Goal: Find specific page/section: Find specific page/section

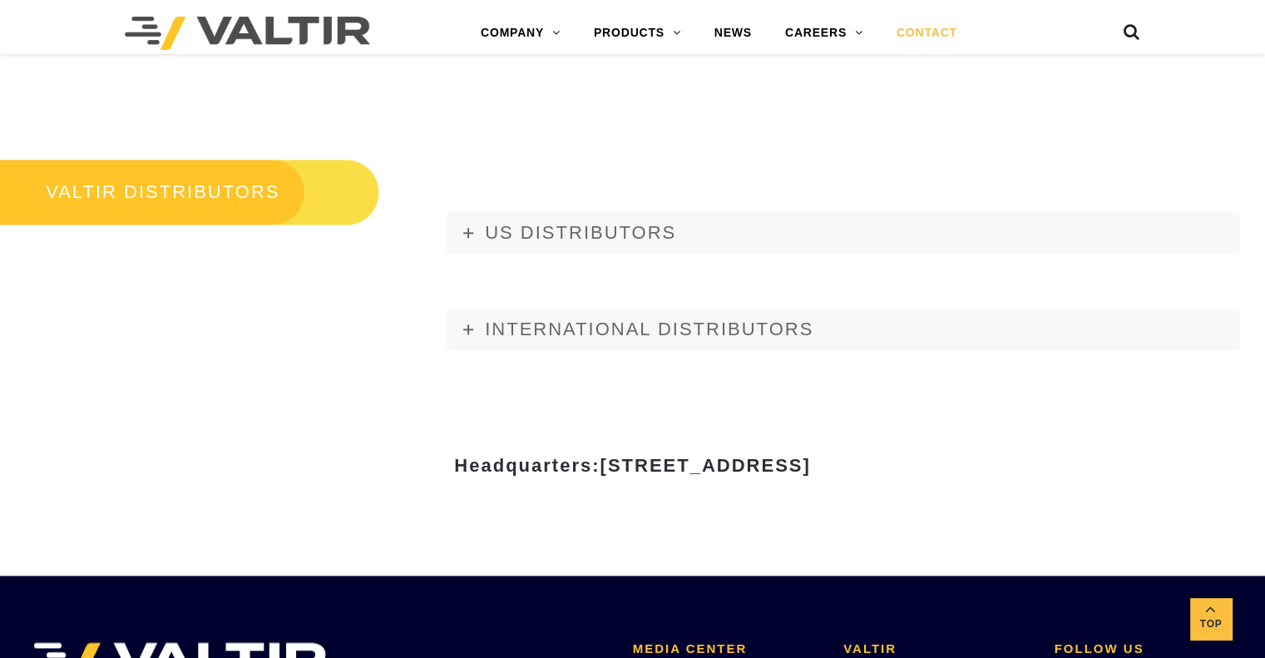
click at [443, 246] on div "US DISTRIBUTORS [US_STATE] Gulf Material Sales, LLC [STREET_ADDRESS][PERSON_NAM…" at bounding box center [844, 262] width 844 height 211
click at [467, 238] on link "US DISTRIBUTORS" at bounding box center [844, 233] width 794 height 42
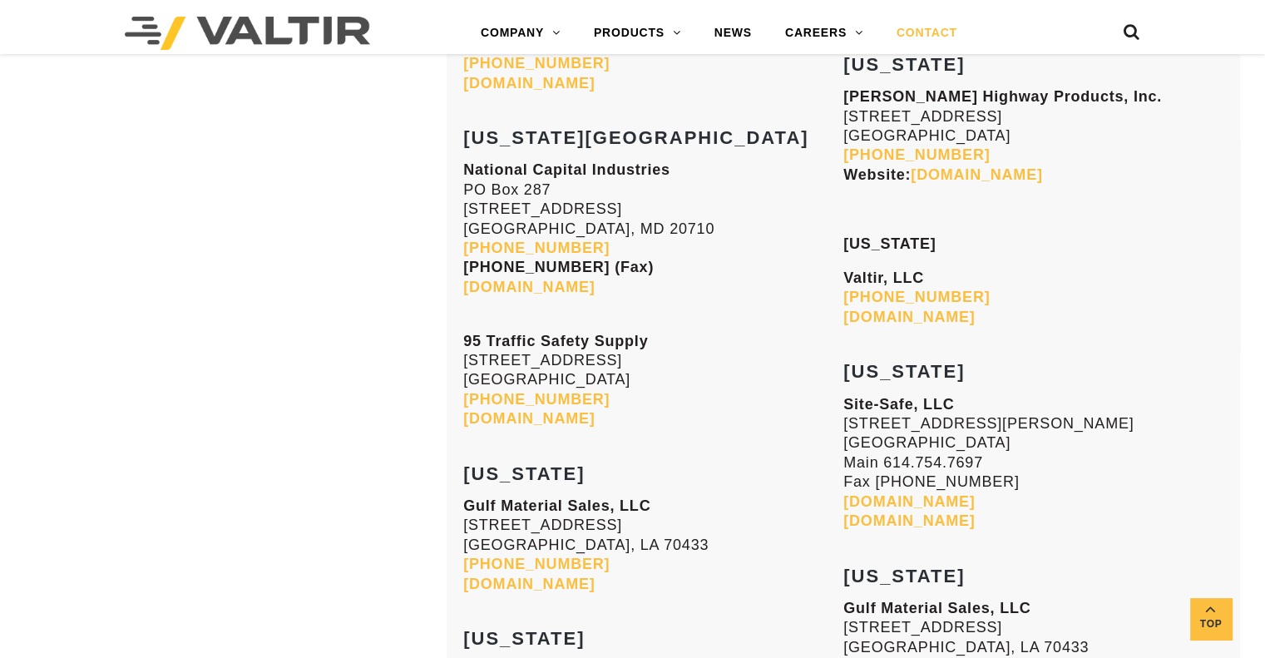
scroll to position [3708, 0]
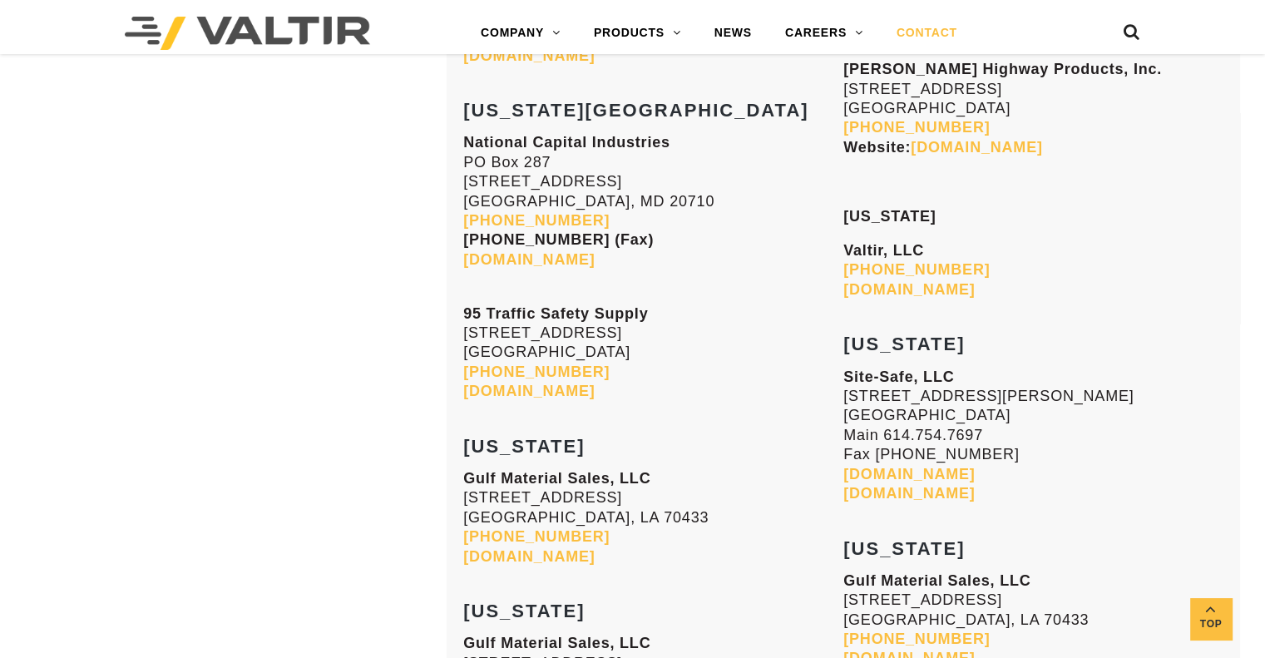
click at [855, 466] on link "[DOMAIN_NAME]" at bounding box center [909, 474] width 131 height 17
click at [826, 62] on link "CORE VALUES" at bounding box center [873, 66] width 208 height 33
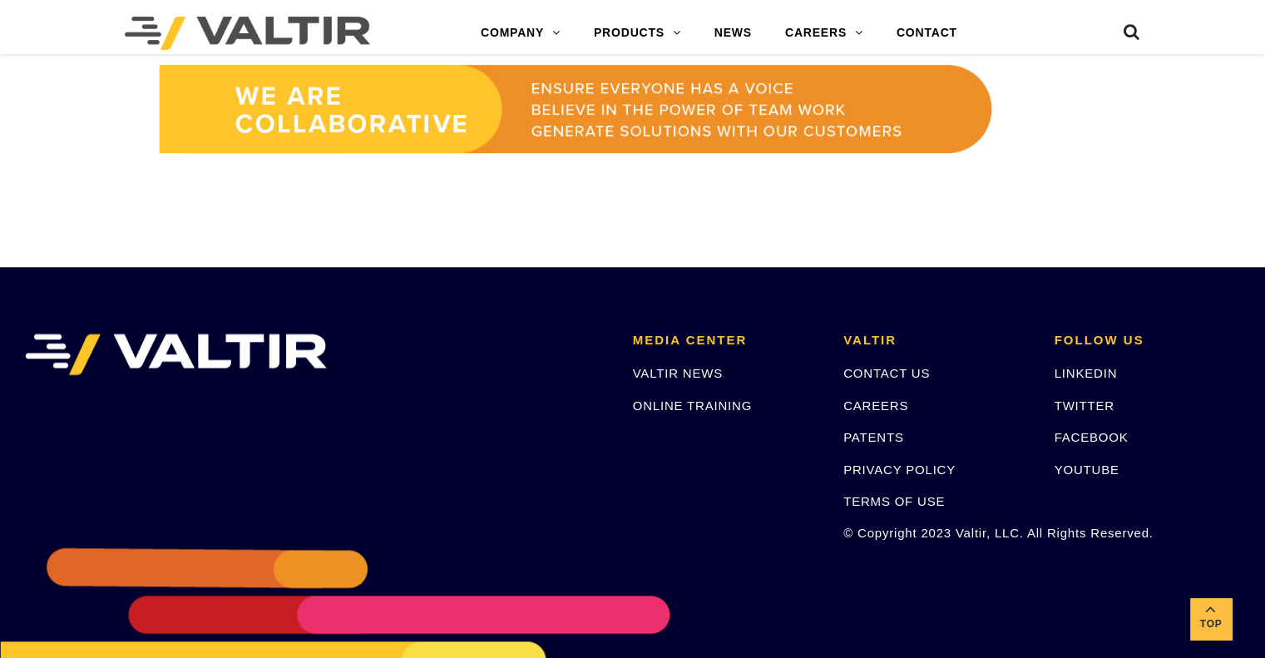
scroll to position [1588, 0]
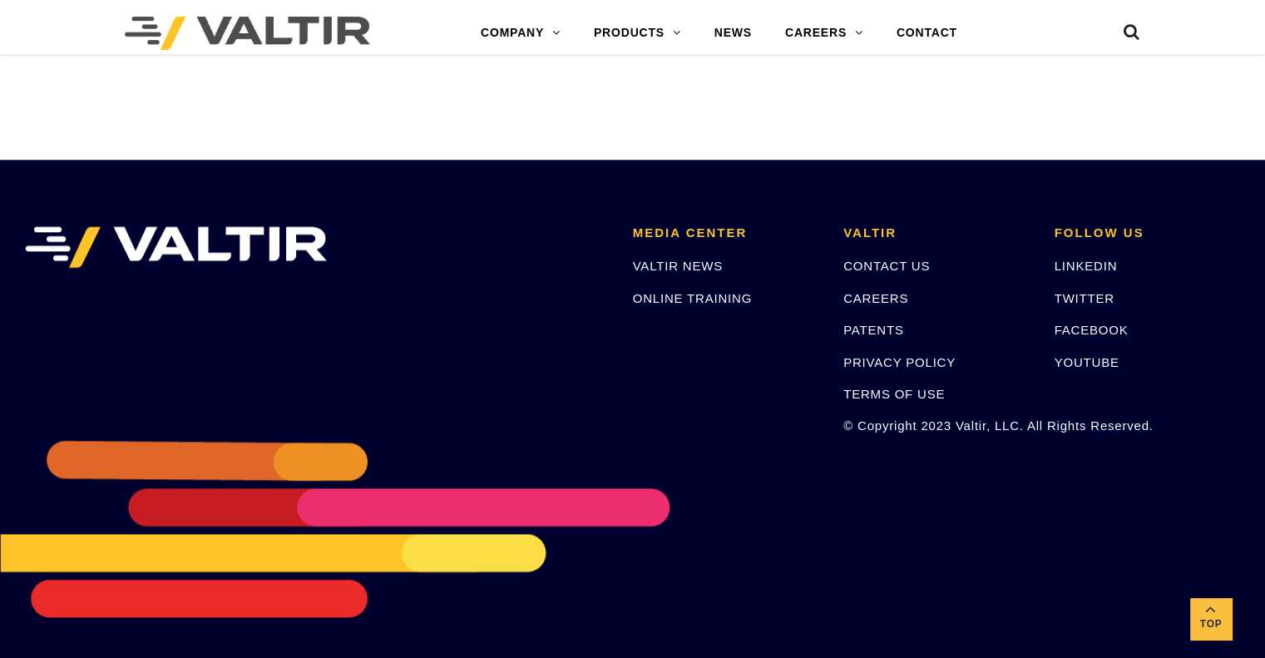
click at [867, 286] on div "CONTACT US CAREERS PATENTS PRIVACY POLICY TERMS OF USE © Copyright 2023 Valtir,…" at bounding box center [937, 345] width 186 height 179
click at [863, 295] on link "CAREERS" at bounding box center [876, 298] width 65 height 14
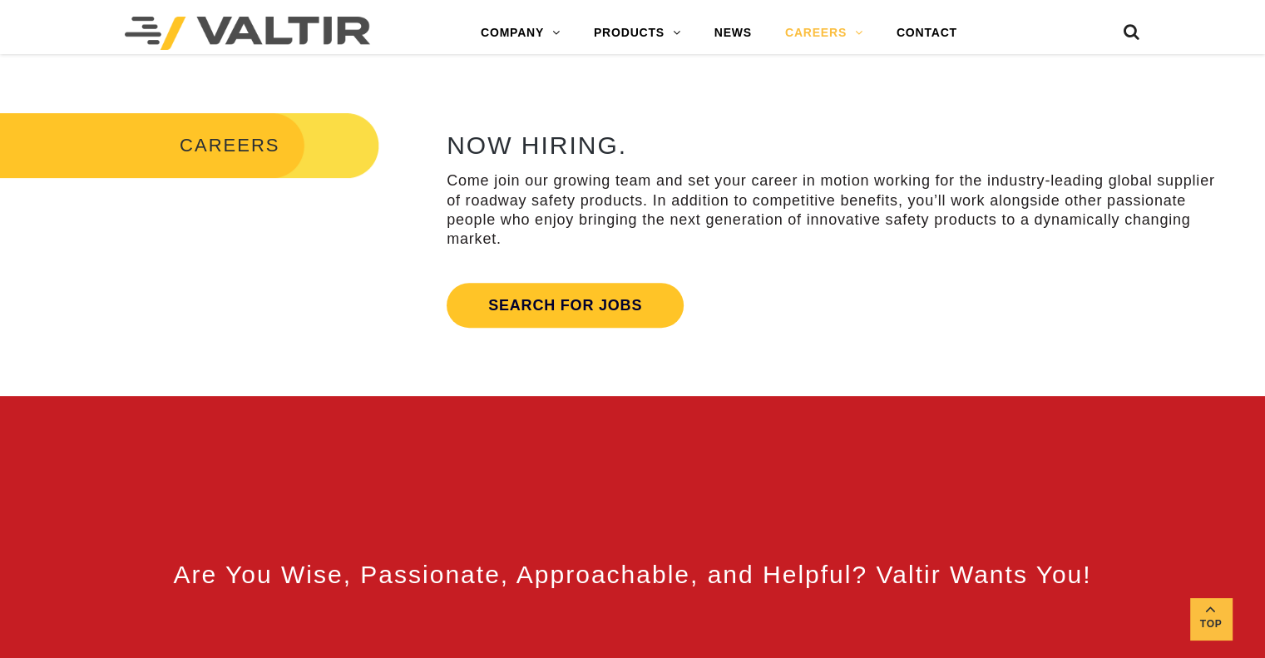
scroll to position [582, 0]
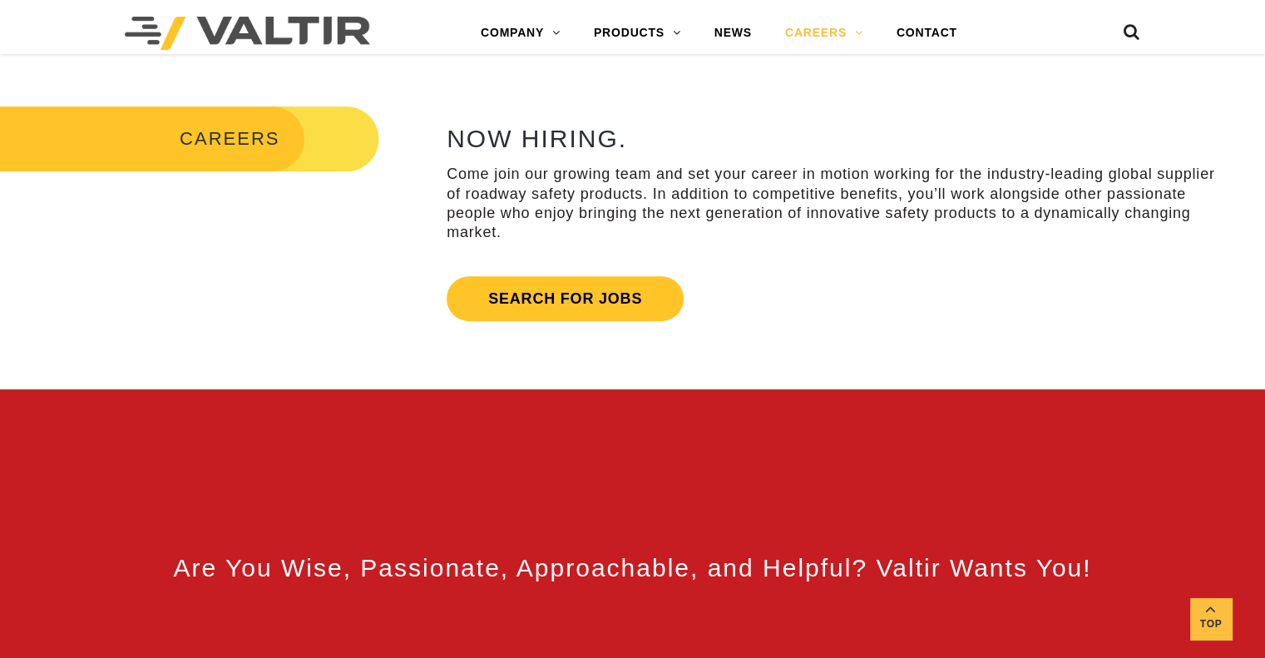
click at [689, 296] on div "NOW HIRING. Come join our growing team and set your career in motion working fo…" at bounding box center [834, 227] width 774 height 205
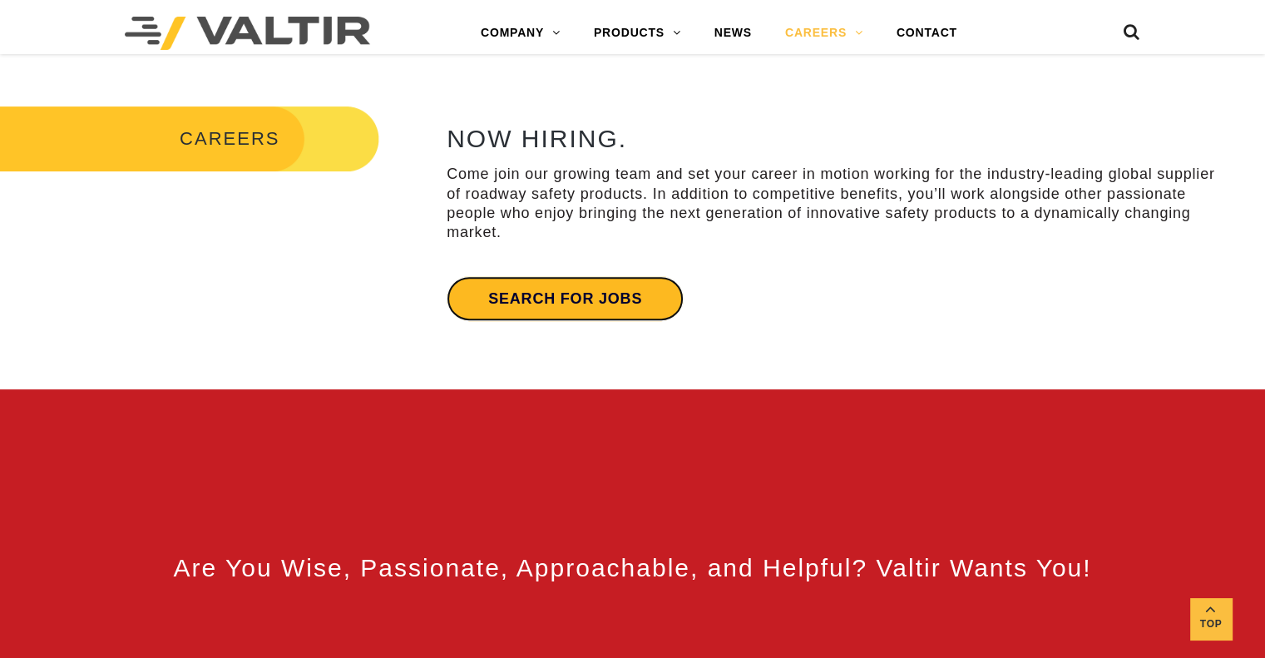
click at [676, 290] on link "Search for jobs" at bounding box center [565, 298] width 237 height 45
